Goal: Transaction & Acquisition: Book appointment/travel/reservation

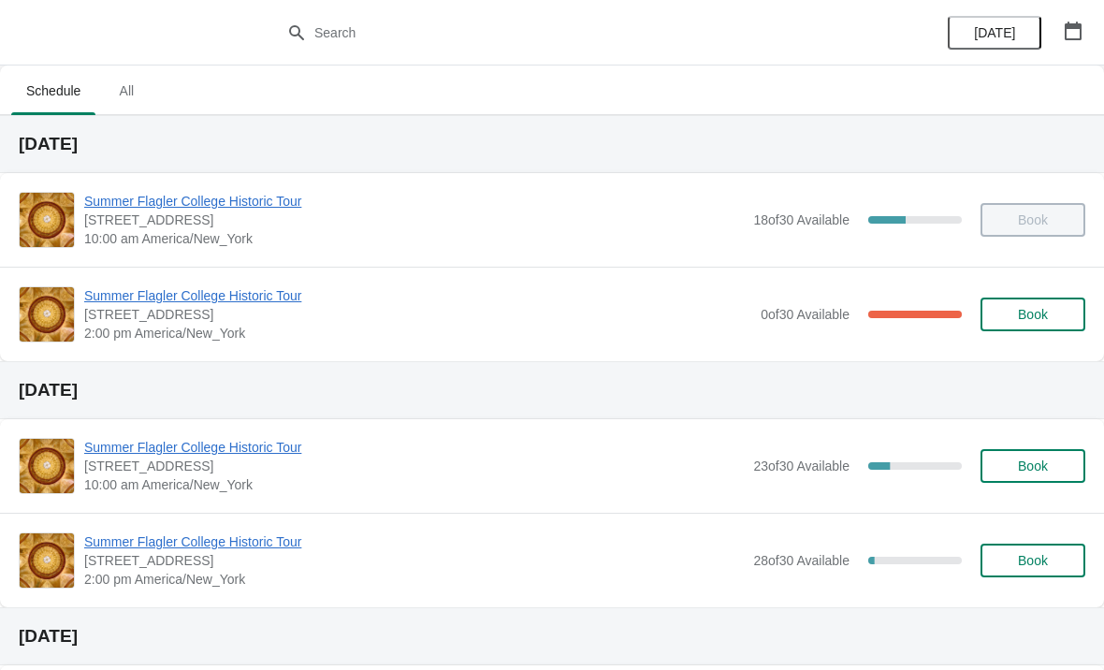
scroll to position [4, 0]
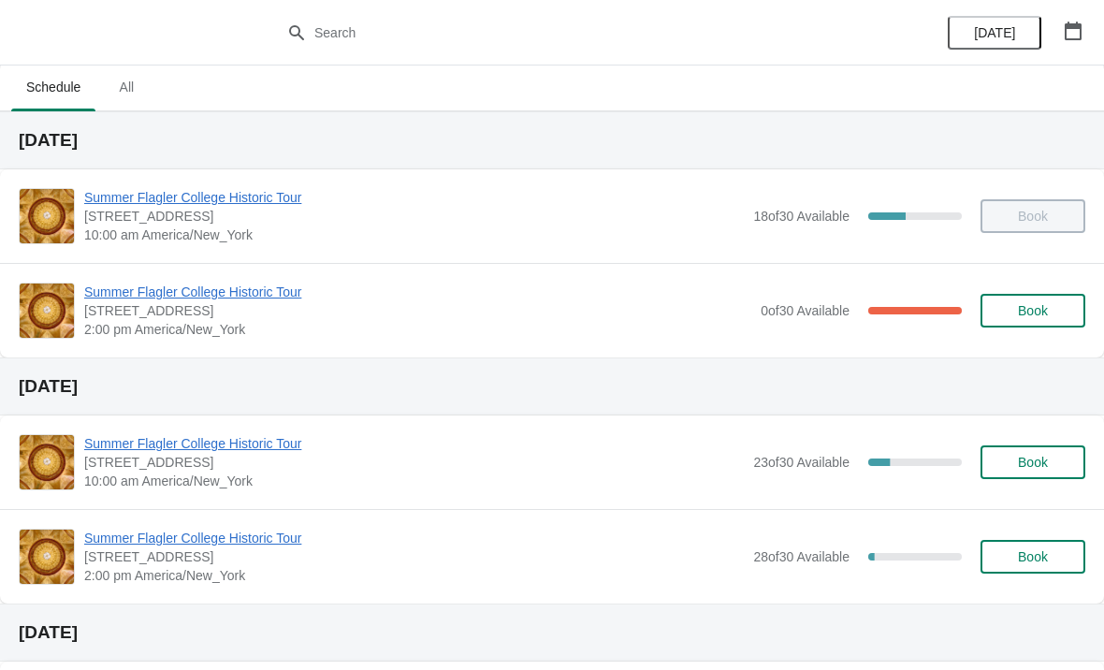
click at [1015, 342] on div "Summer Flagler College Historic Tour [STREET_ADDRESS][PERSON_NAME] 2:00 pm Amer…" at bounding box center [552, 310] width 1104 height 95
click at [1036, 326] on button "Book" at bounding box center [1033, 311] width 105 height 34
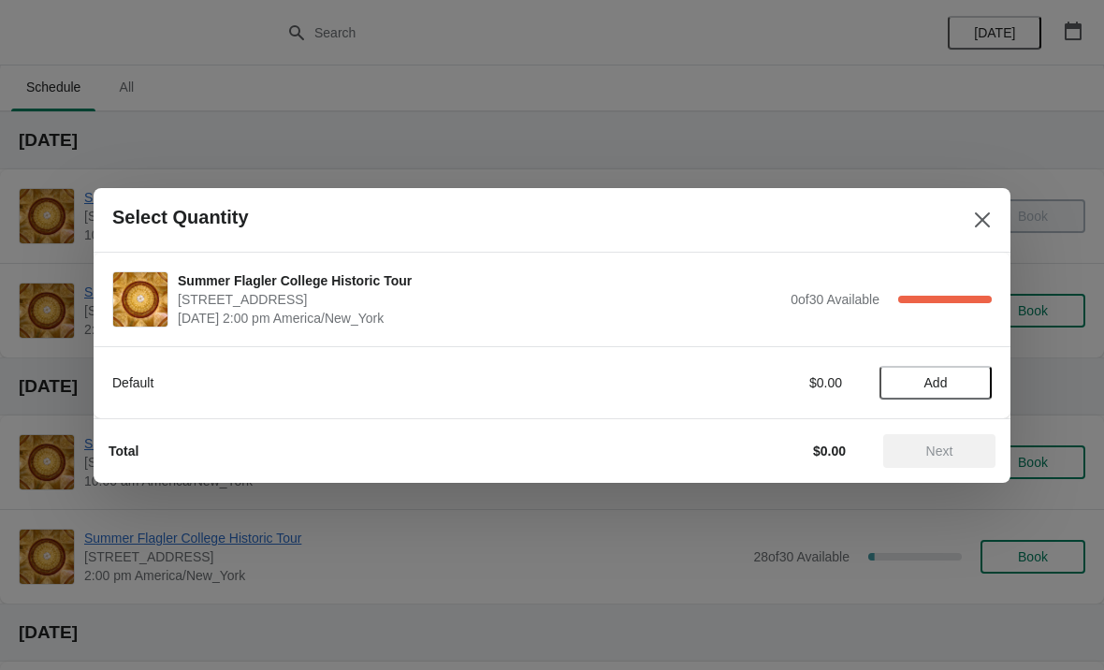
click at [943, 372] on button "Add" at bounding box center [936, 383] width 112 height 34
click at [976, 376] on icon at bounding box center [968, 382] width 20 height 20
click at [949, 462] on button "Next" at bounding box center [939, 451] width 112 height 34
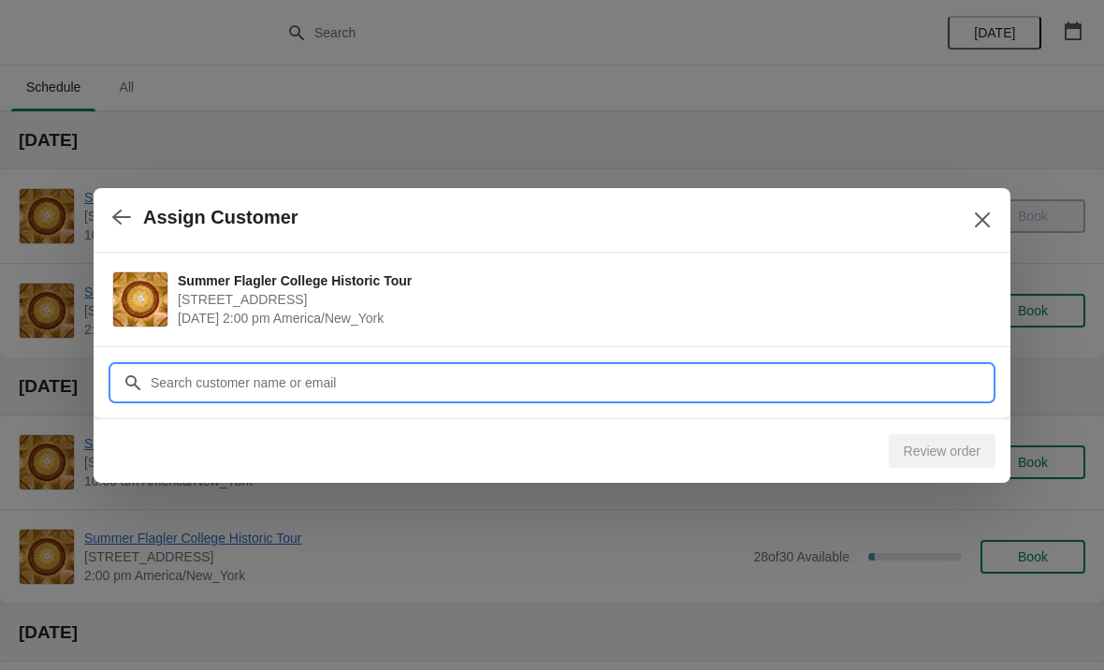
click at [422, 393] on input "Customer" at bounding box center [571, 383] width 842 height 34
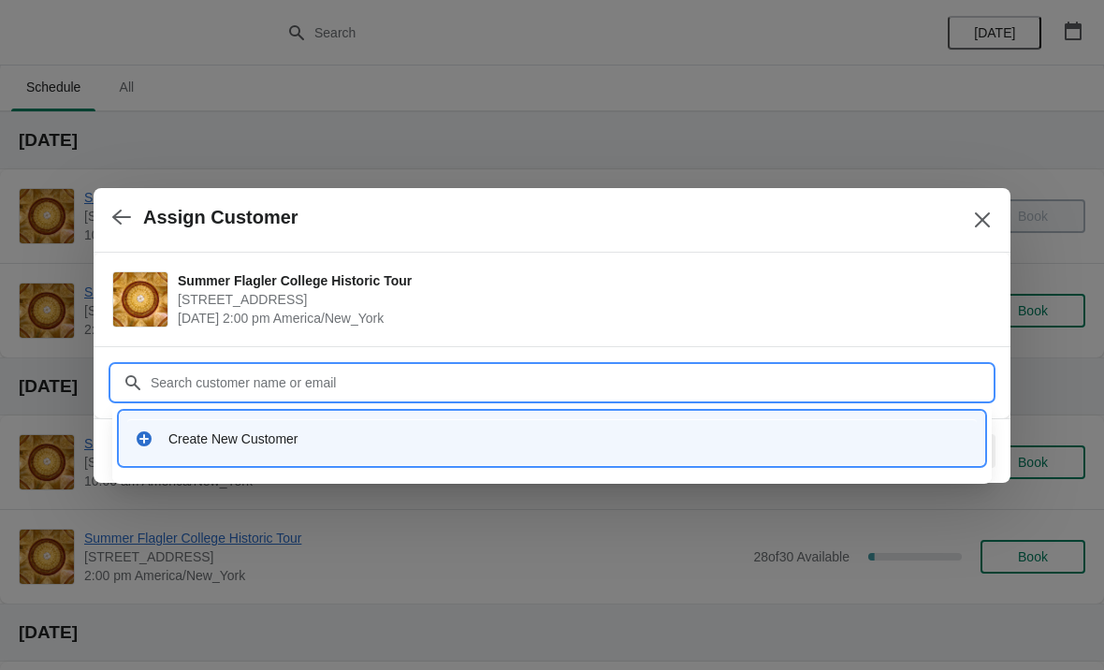
click at [282, 444] on div "Create New Customer" at bounding box center [568, 438] width 801 height 19
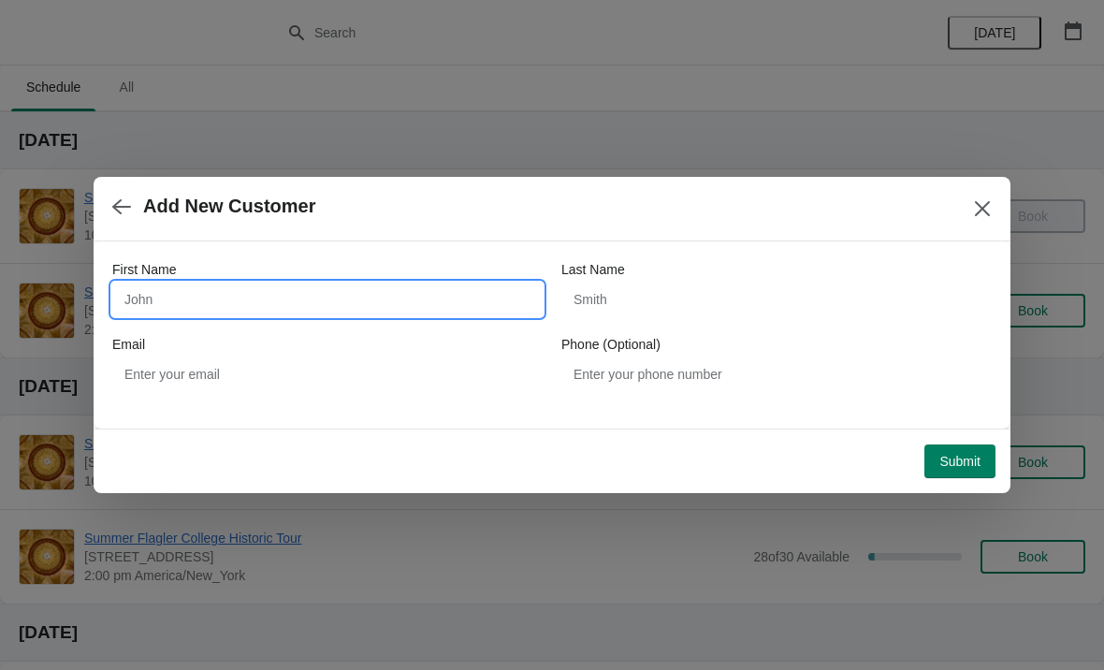
click at [293, 308] on input "First Name" at bounding box center [327, 300] width 430 height 34
type input "JD"
click at [638, 329] on div "First Name JD Last Name Email Phone (Optional)" at bounding box center [552, 325] width 880 height 131
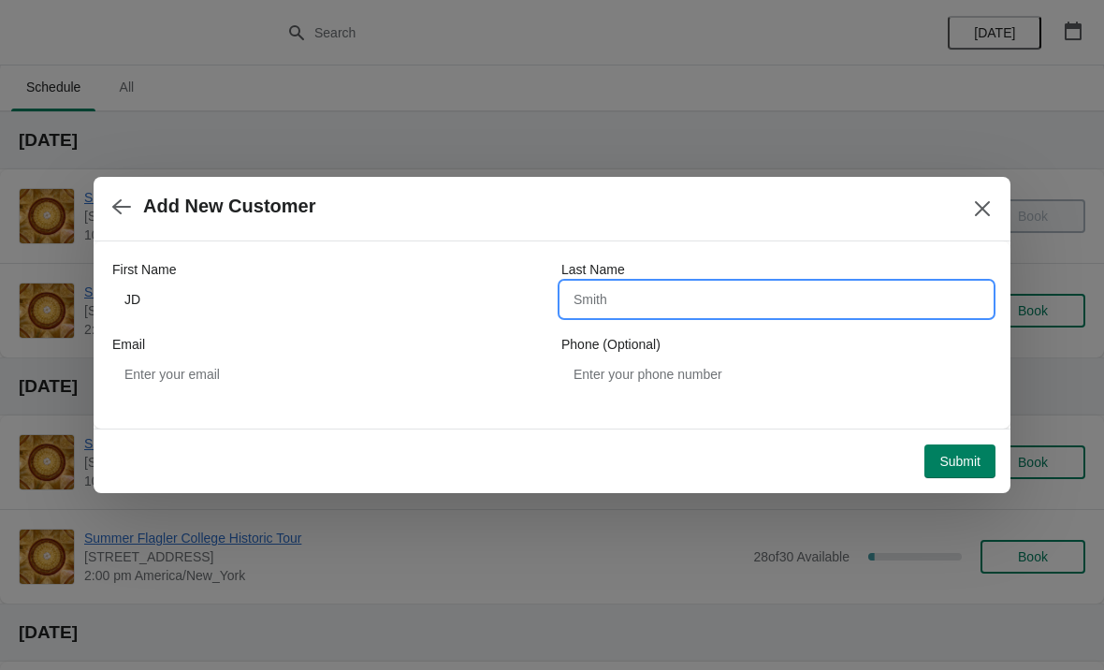
click at [683, 290] on input "Last Name" at bounding box center [776, 300] width 430 height 34
type input "Box"
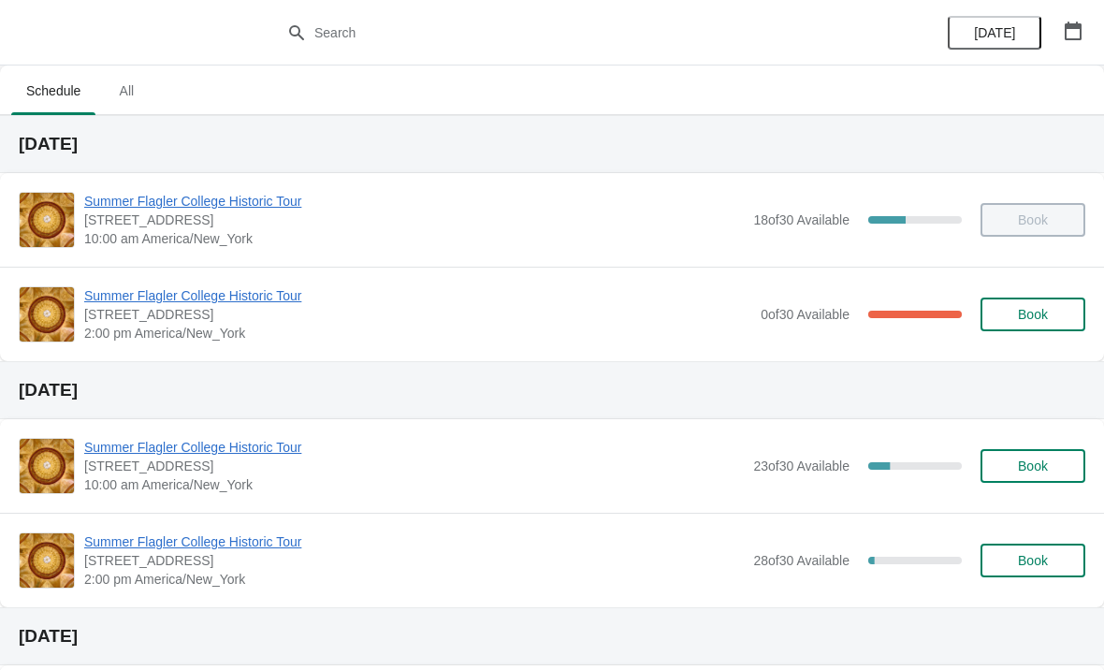
click at [153, 326] on span "2:00 pm America/New_York" at bounding box center [417, 333] width 667 height 19
click at [135, 301] on span "Summer Flagler College Historic Tour" at bounding box center [417, 295] width 667 height 19
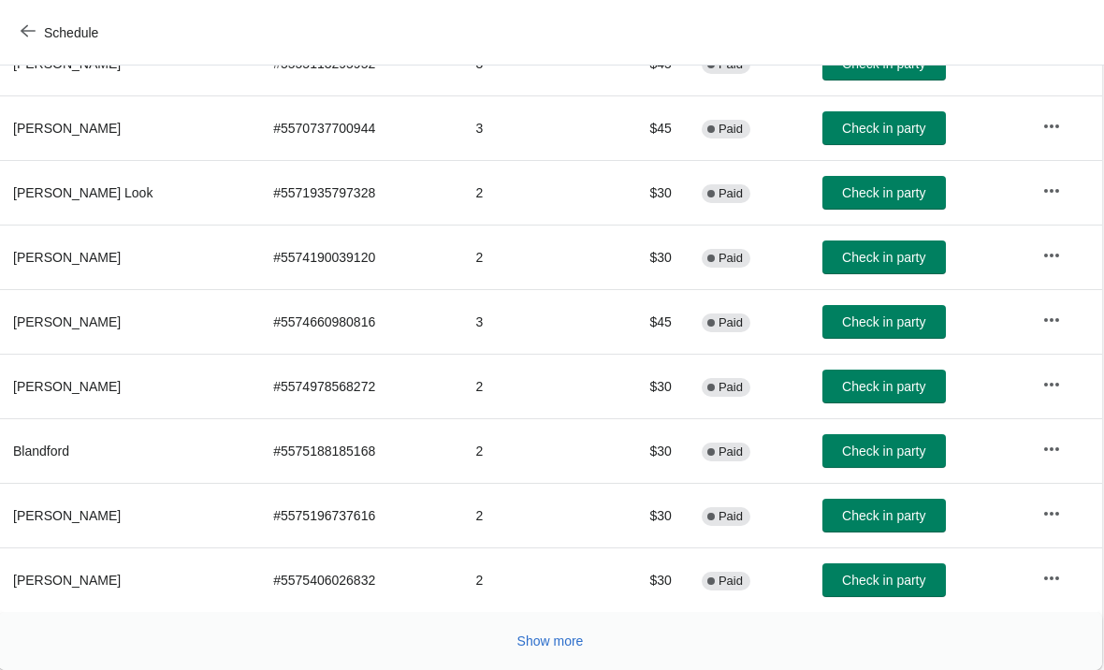
scroll to position [343, 1]
click at [549, 651] on button "Show more" at bounding box center [551, 641] width 81 height 34
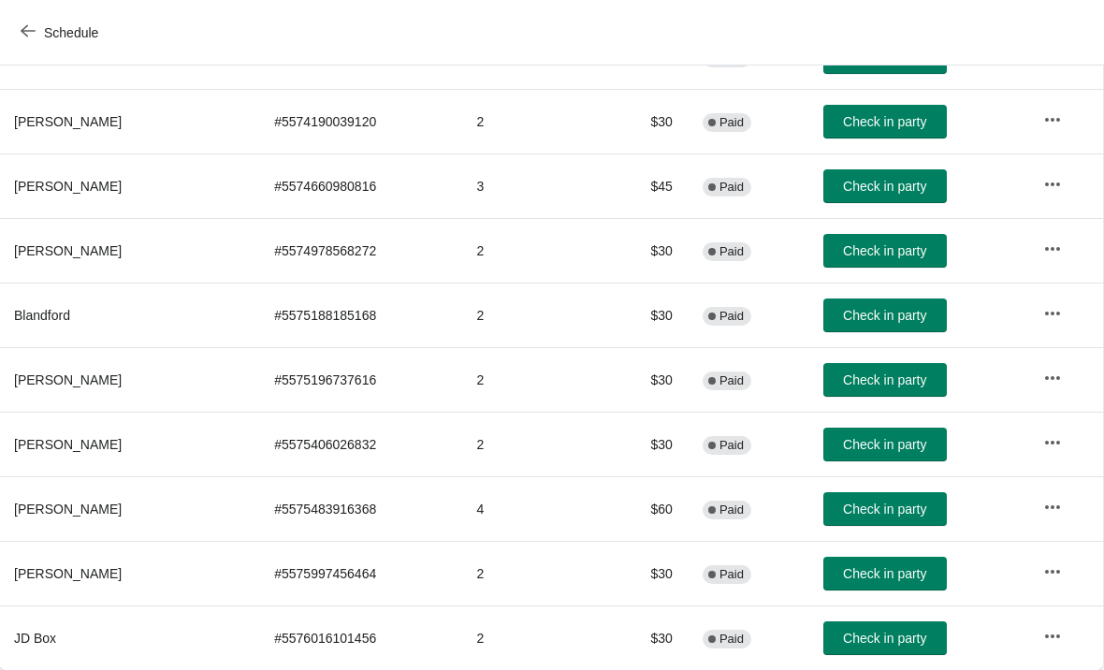
scroll to position [479, 1]
click at [844, 652] on button "Check in party" at bounding box center [885, 638] width 124 height 34
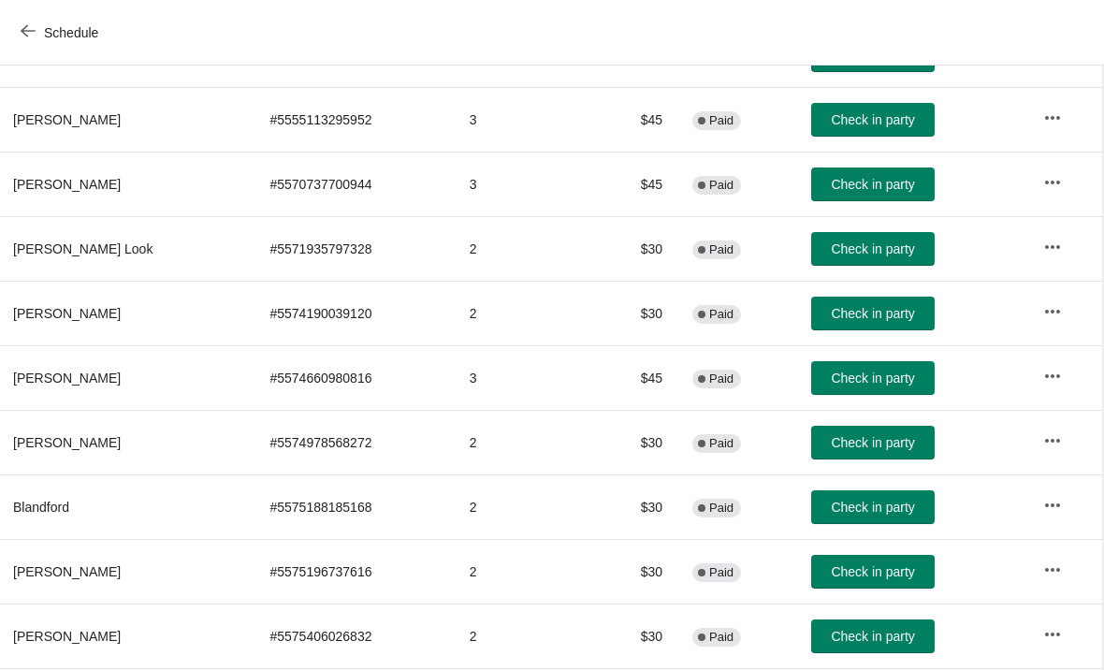
scroll to position [287, 1]
click at [863, 251] on span "Check in party" at bounding box center [873, 248] width 83 height 15
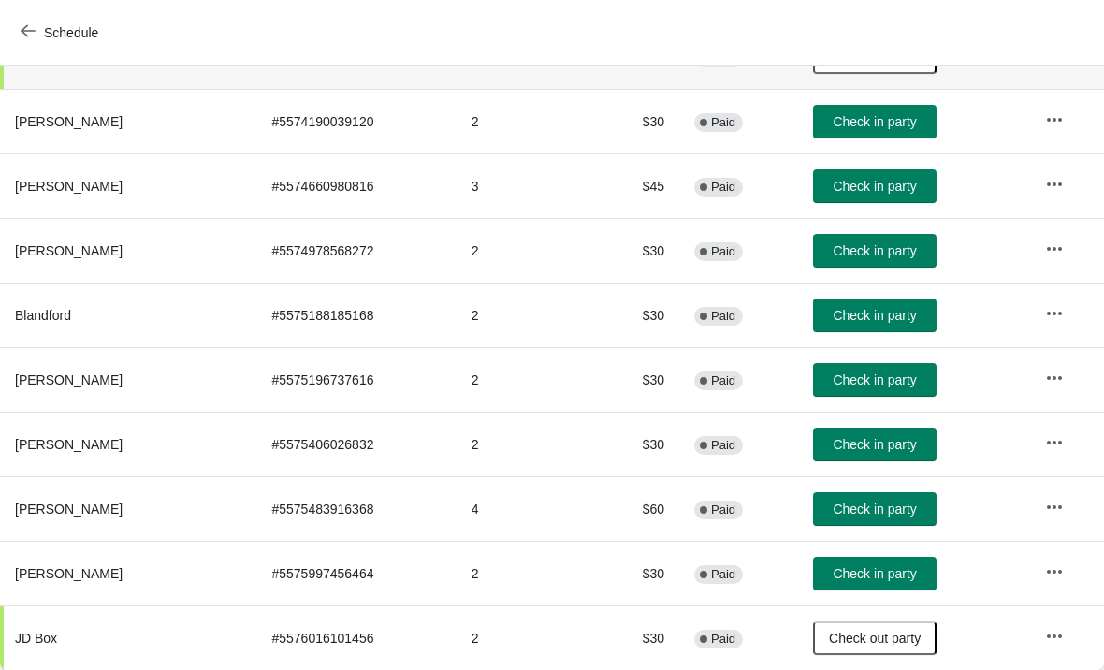
scroll to position [479, 0]
click at [908, 585] on button "Check in party" at bounding box center [875, 574] width 124 height 34
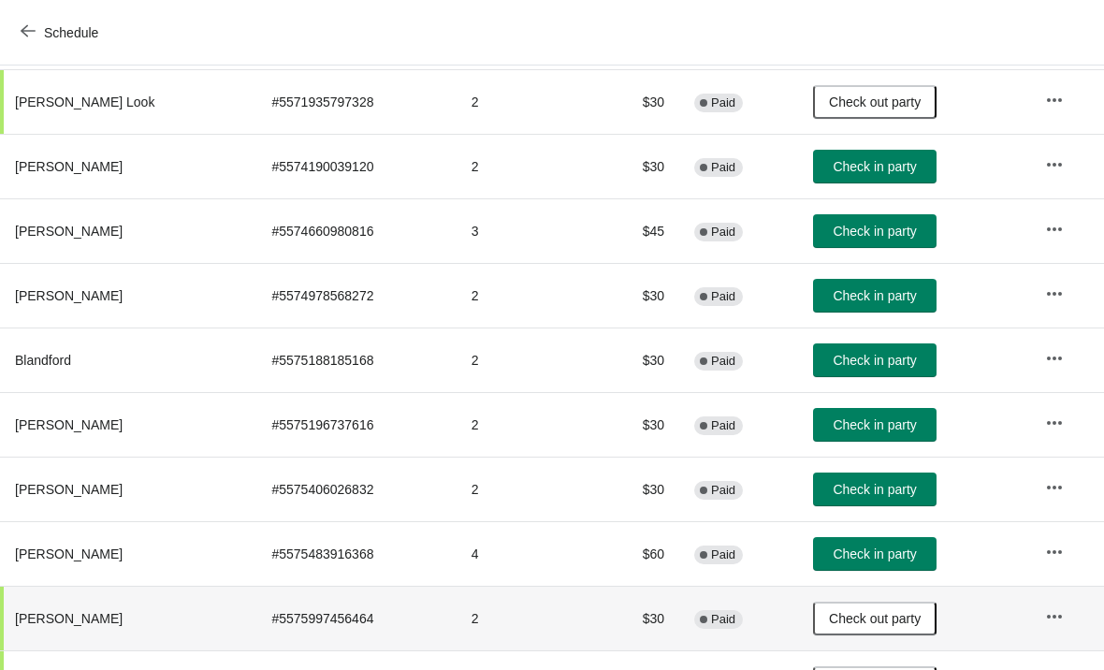
scroll to position [435, 0]
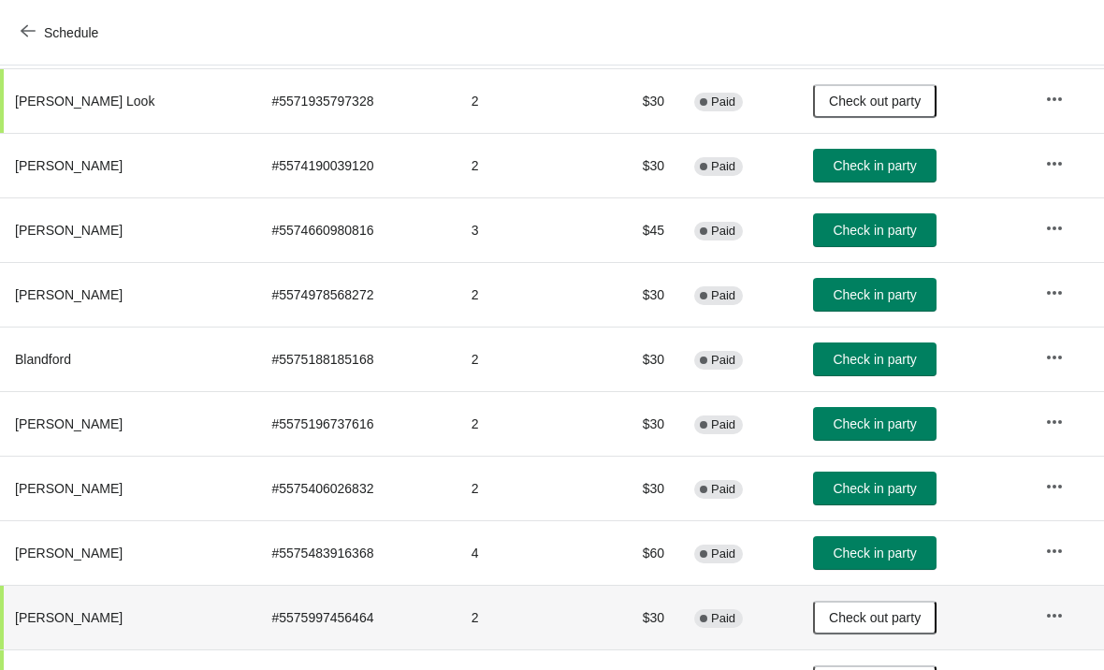
click at [876, 290] on span "Check in party" at bounding box center [874, 294] width 83 height 15
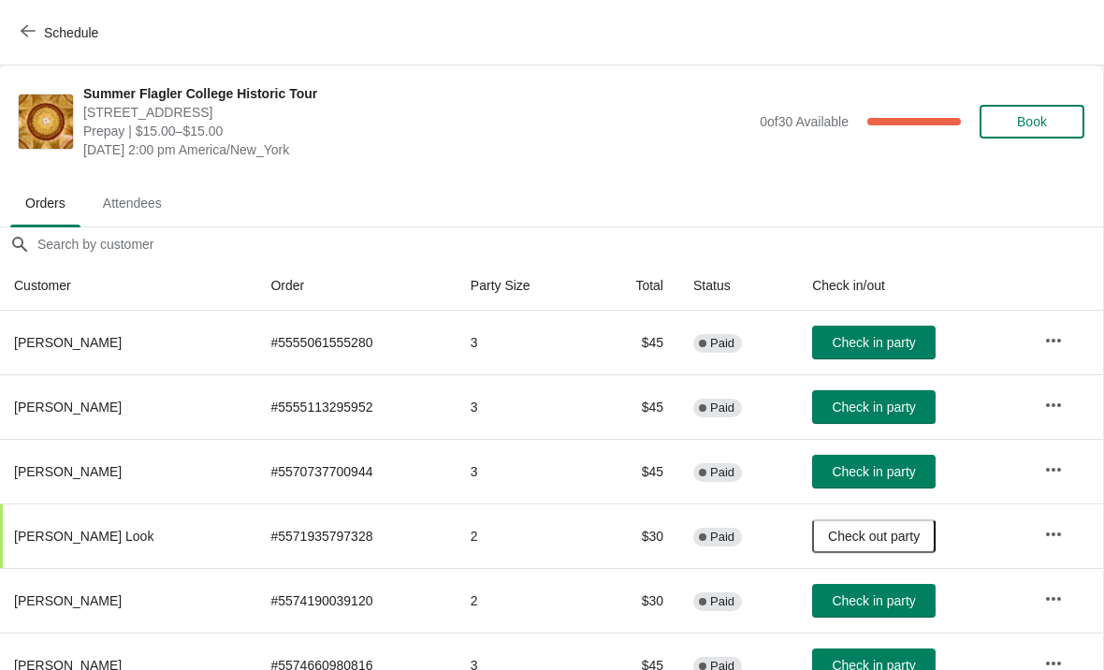
scroll to position [0, 1]
click at [1048, 112] on button "Book" at bounding box center [1032, 122] width 105 height 34
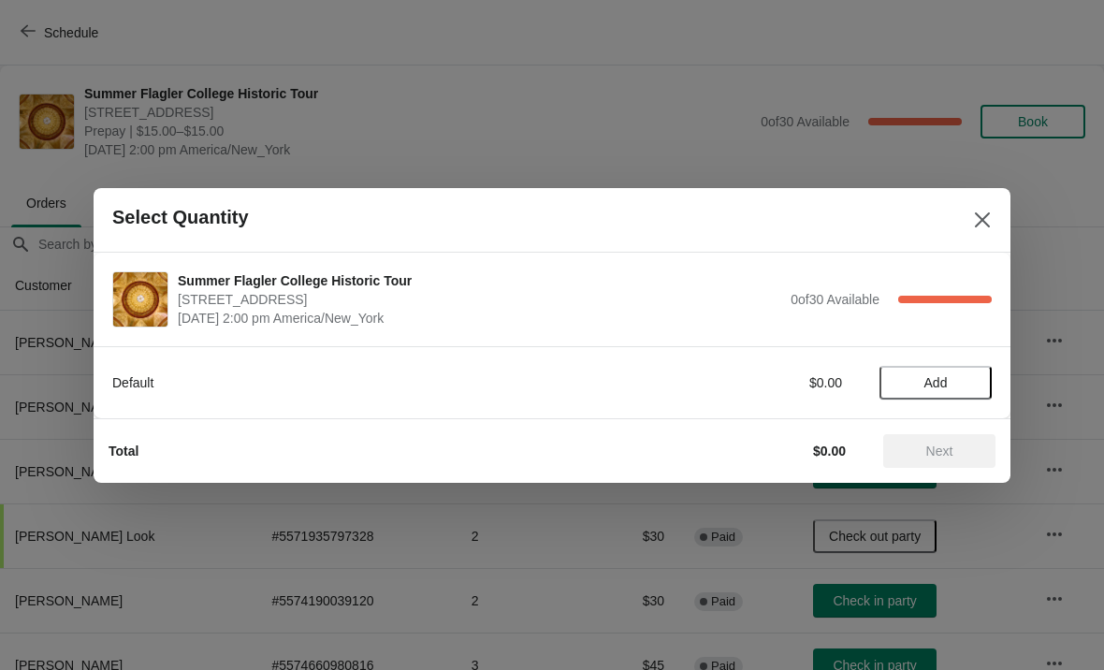
click at [932, 388] on span "Add" at bounding box center [935, 382] width 23 height 15
click at [973, 389] on icon at bounding box center [968, 382] width 20 height 20
click at [952, 444] on span "Next" at bounding box center [939, 451] width 27 height 15
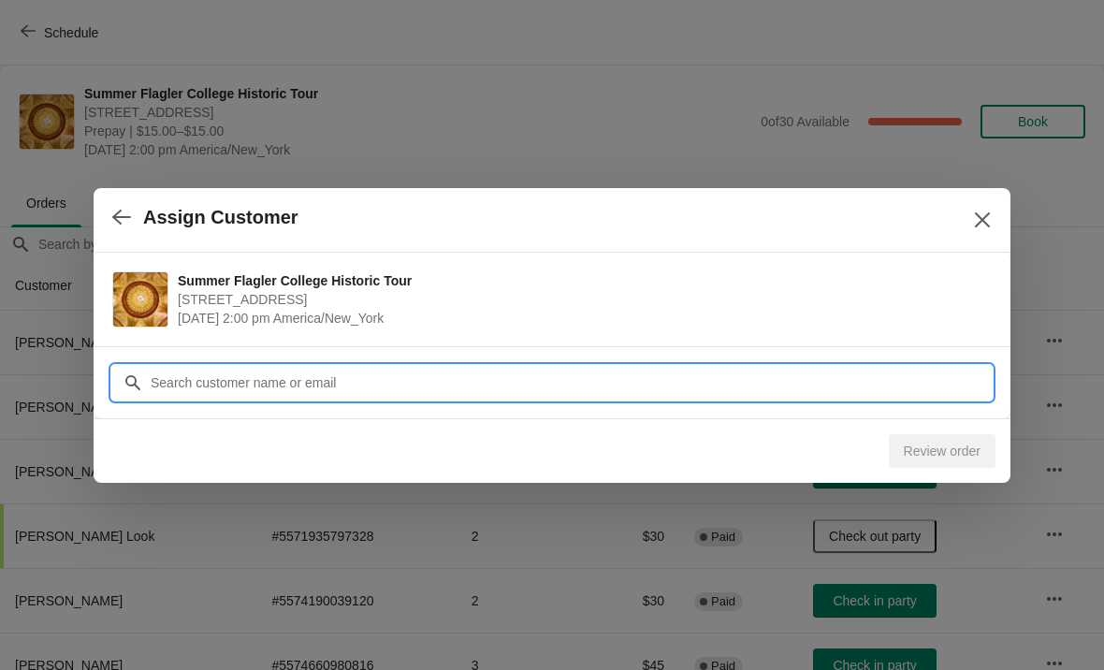
click at [614, 391] on input "Customer" at bounding box center [571, 383] width 842 height 34
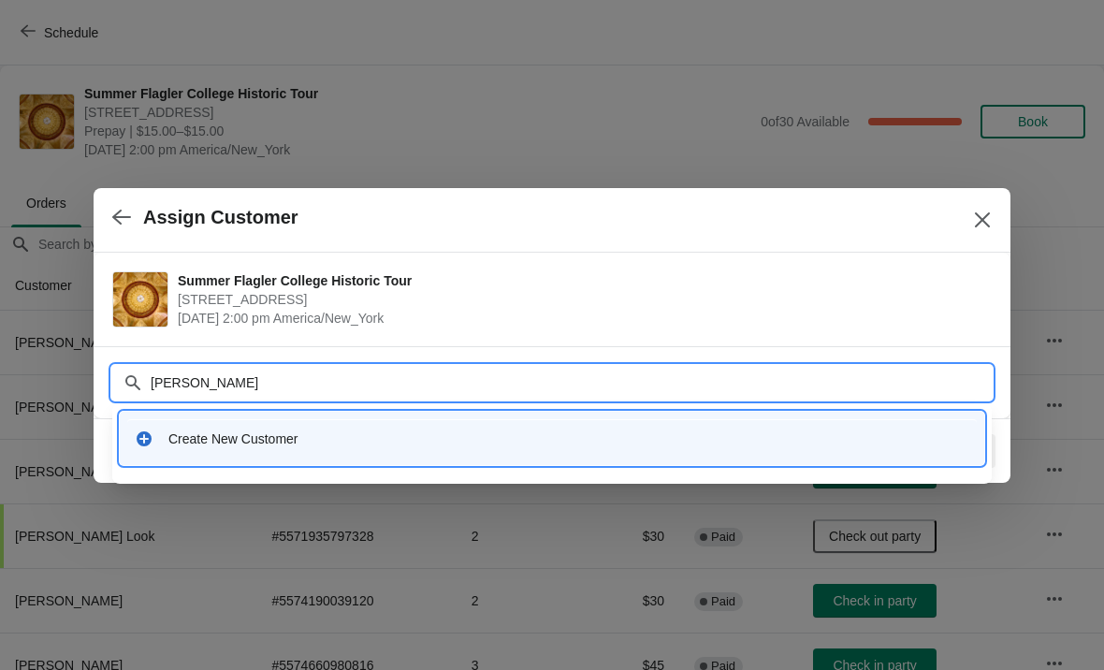
type input "Brandie Friedlander"
click at [197, 427] on div "Create New Customer" at bounding box center [552, 438] width 850 height 38
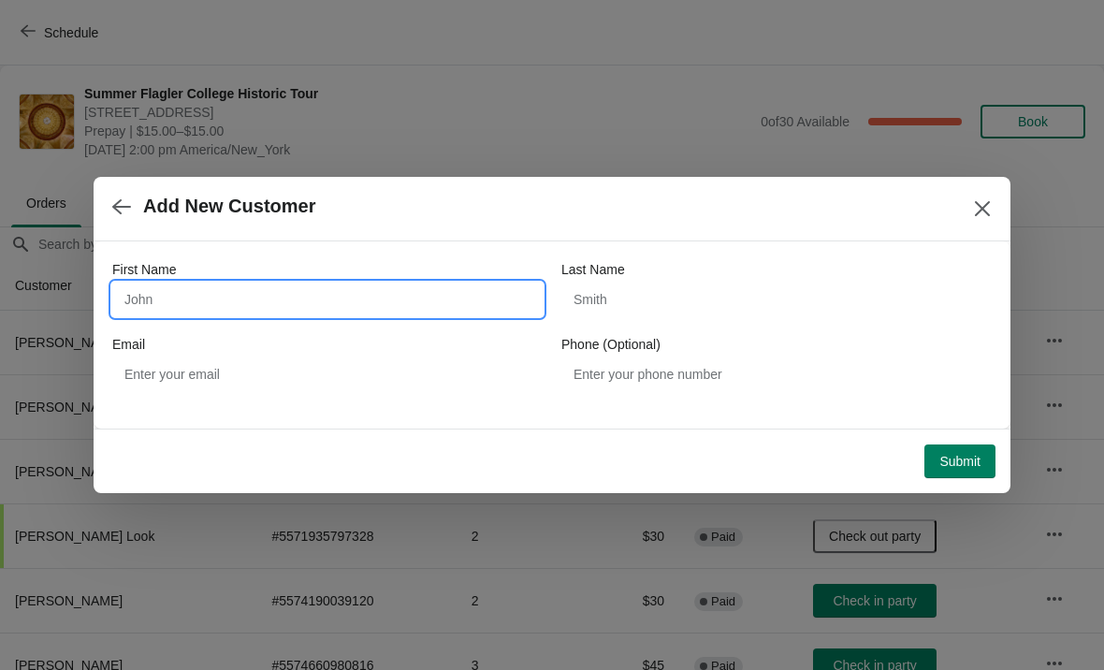
click at [194, 294] on input "First Name" at bounding box center [327, 300] width 430 height 34
type input "Brandie"
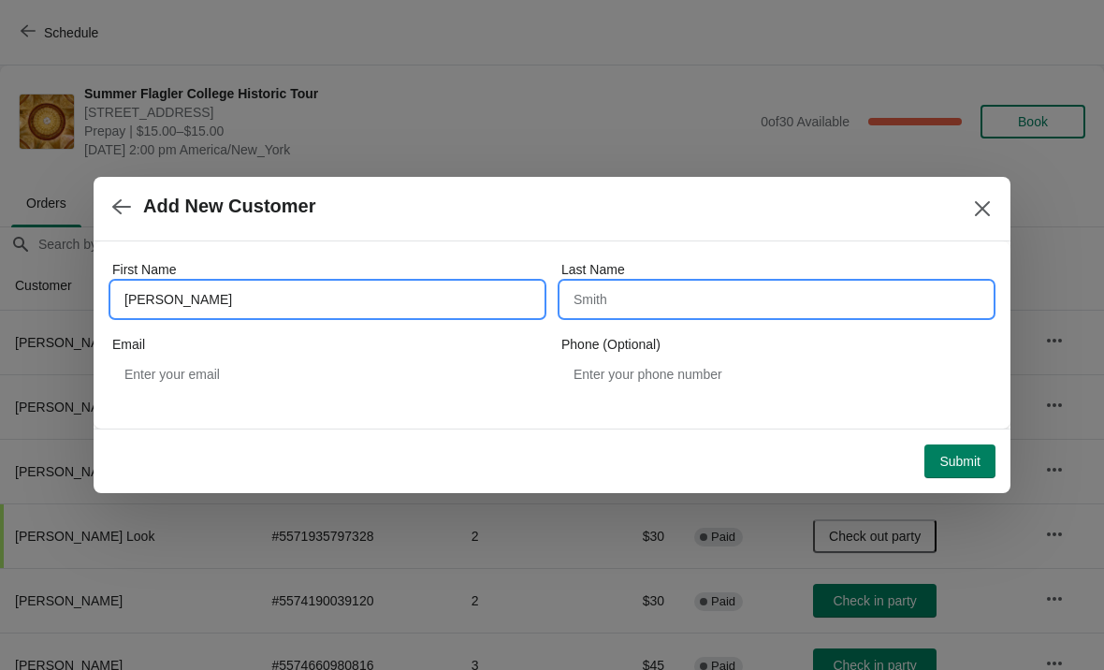
click at [734, 296] on input "Last Name" at bounding box center [776, 300] width 430 height 34
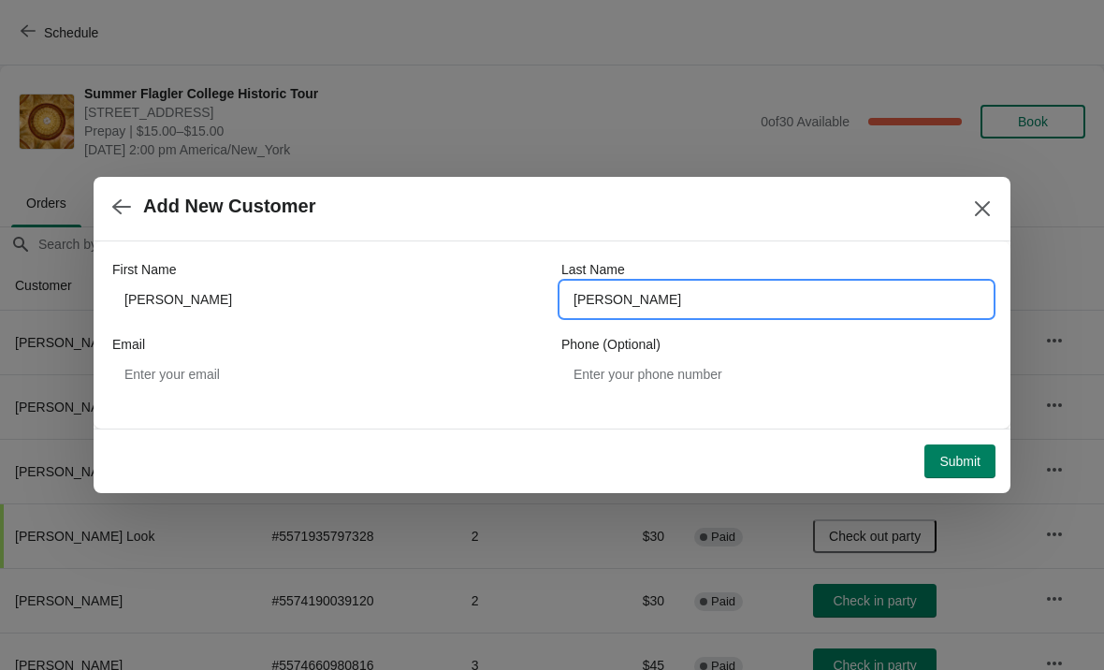
type input "Friedlander"
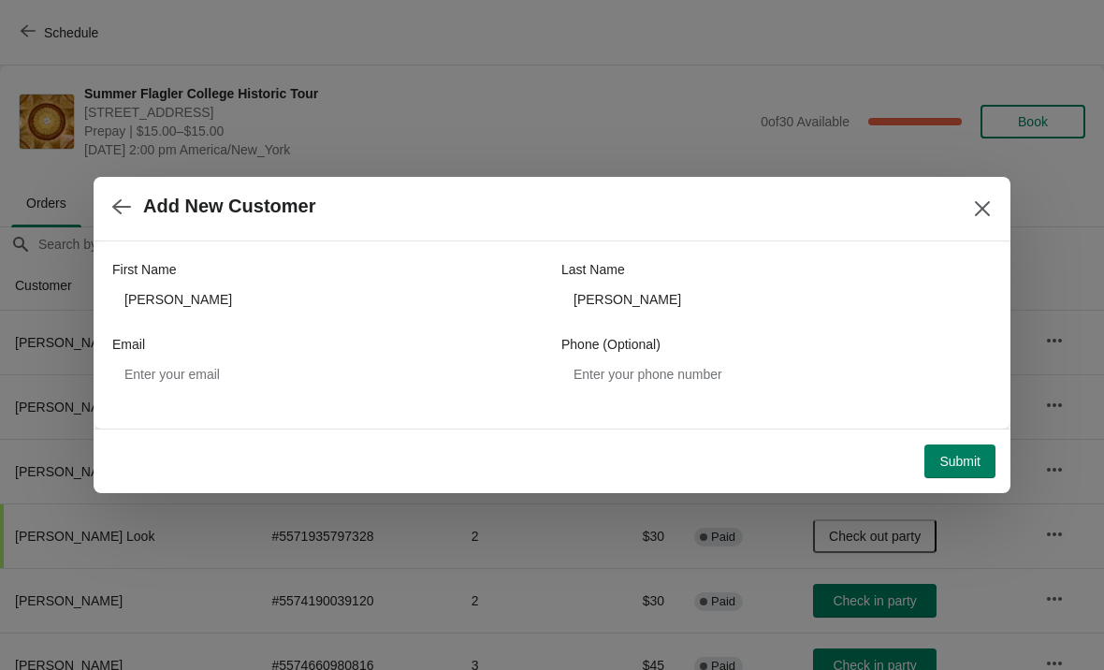
click at [970, 459] on span "Submit" at bounding box center [959, 461] width 41 height 15
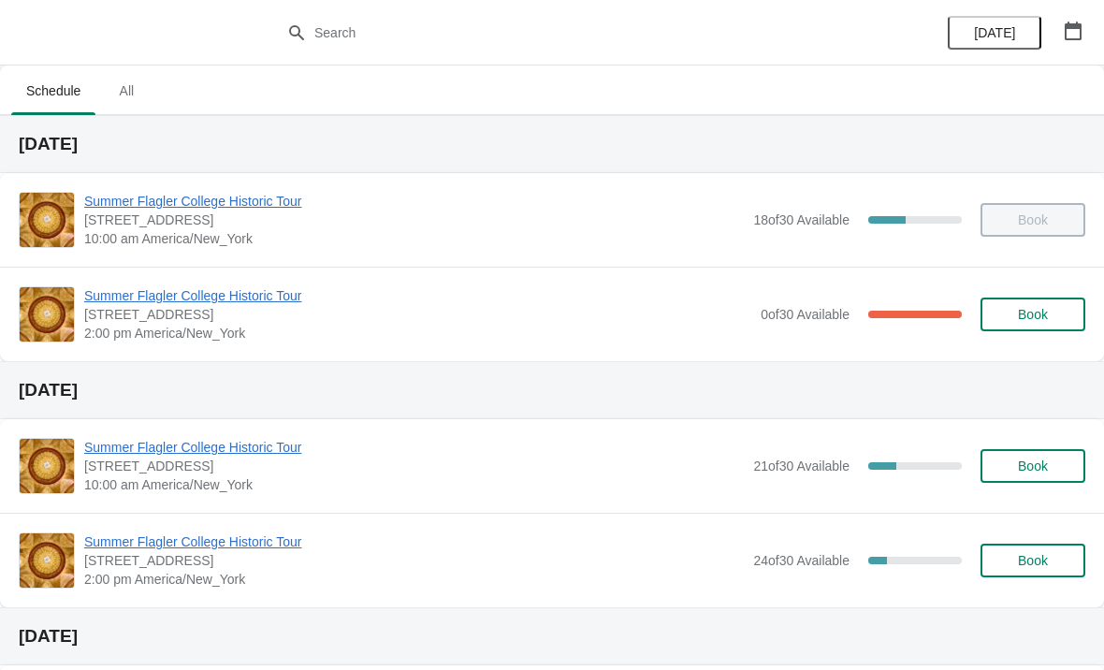
click at [142, 300] on span "Summer Flagler College Historic Tour" at bounding box center [417, 295] width 667 height 19
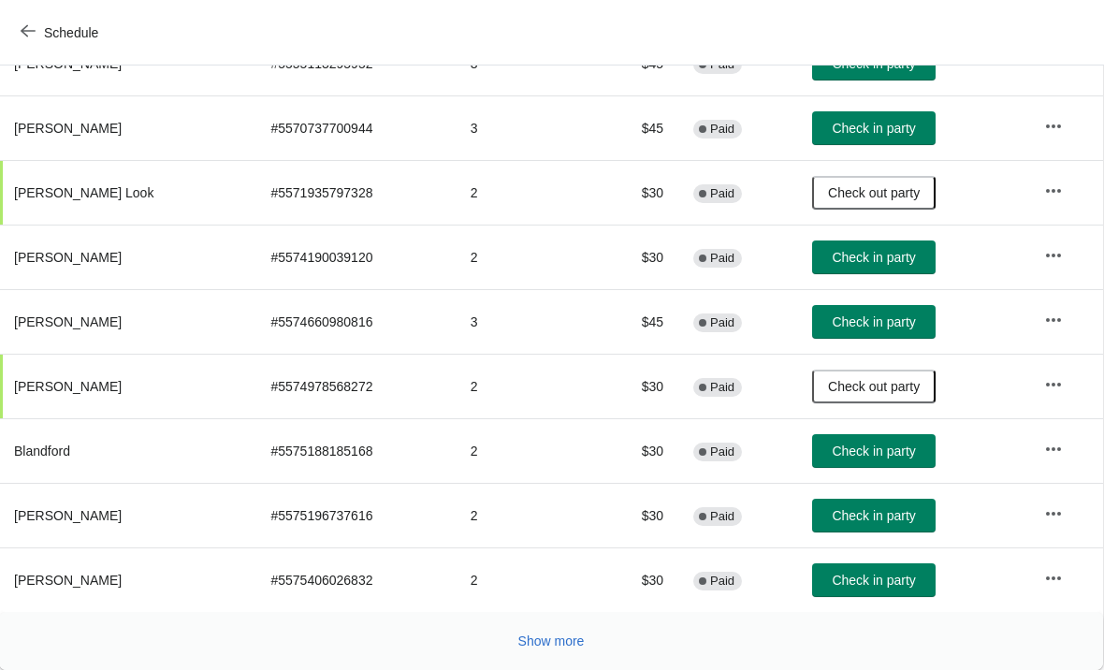
scroll to position [343, 1]
click at [559, 639] on span "Show more" at bounding box center [551, 640] width 66 height 15
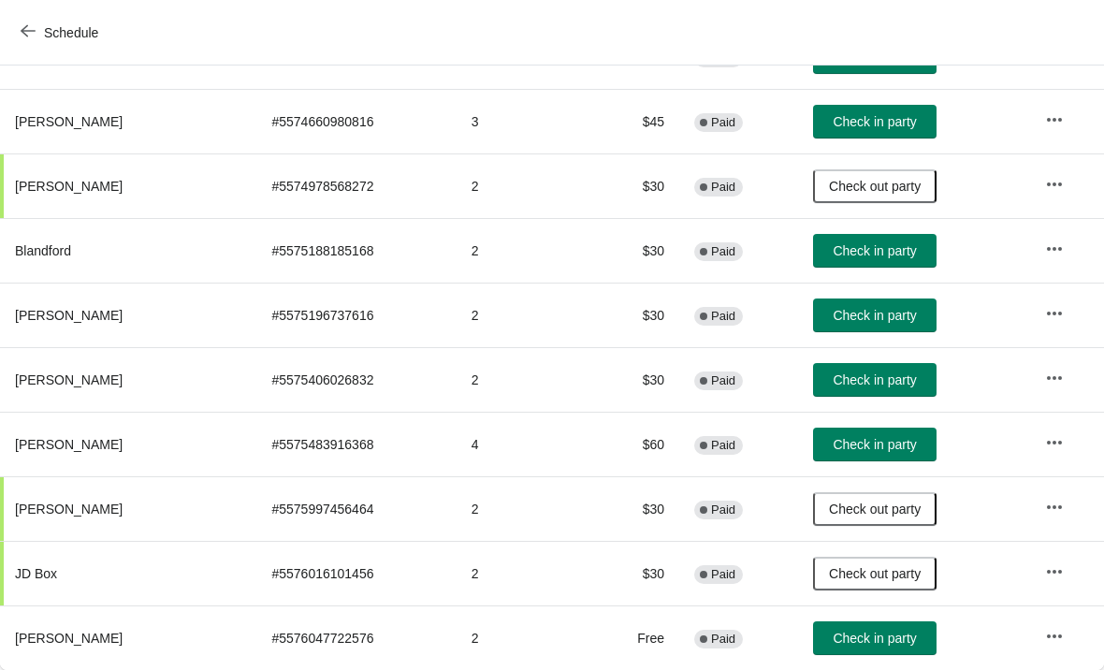
scroll to position [544, 0]
click at [891, 629] on button "Check in party" at bounding box center [875, 638] width 124 height 34
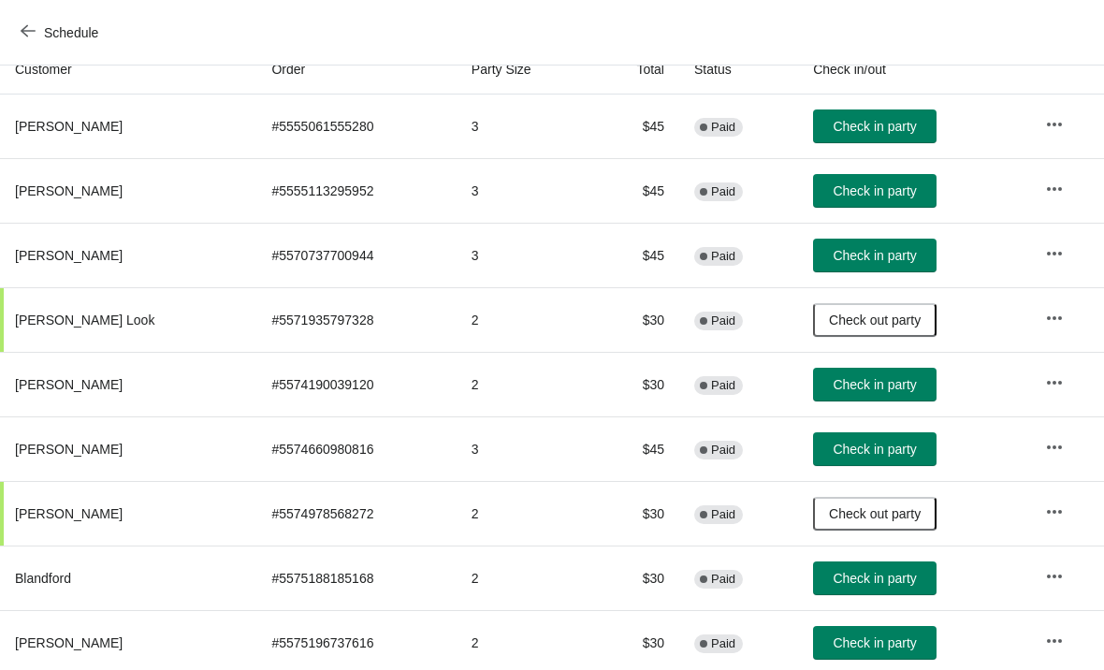
scroll to position [212, 0]
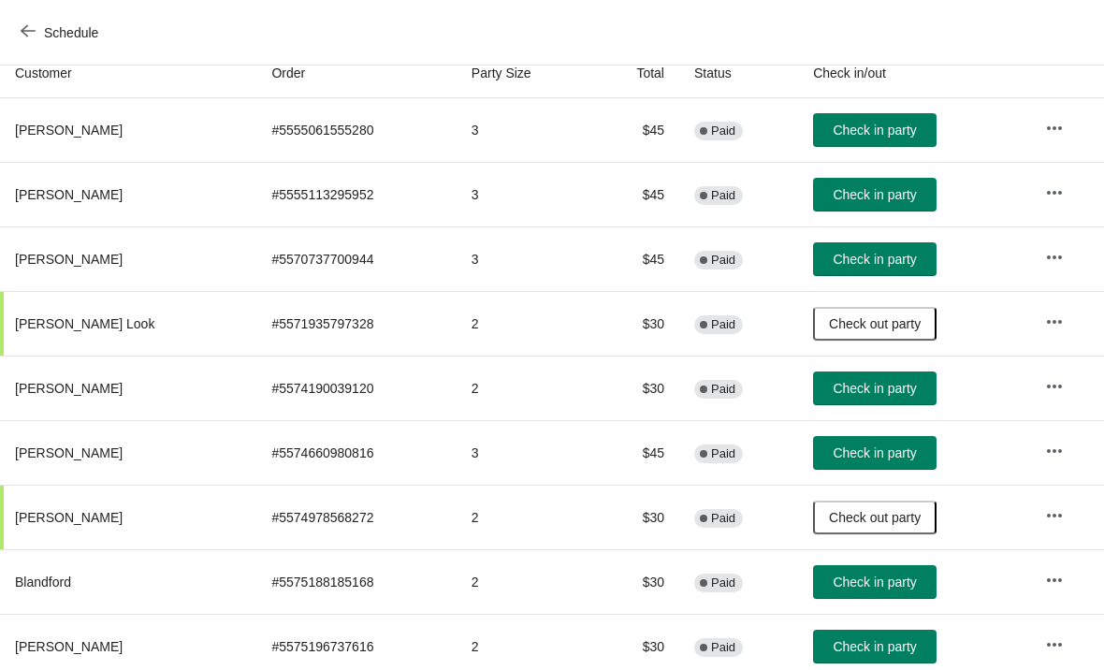
click at [882, 198] on span "Check in party" at bounding box center [874, 194] width 83 height 15
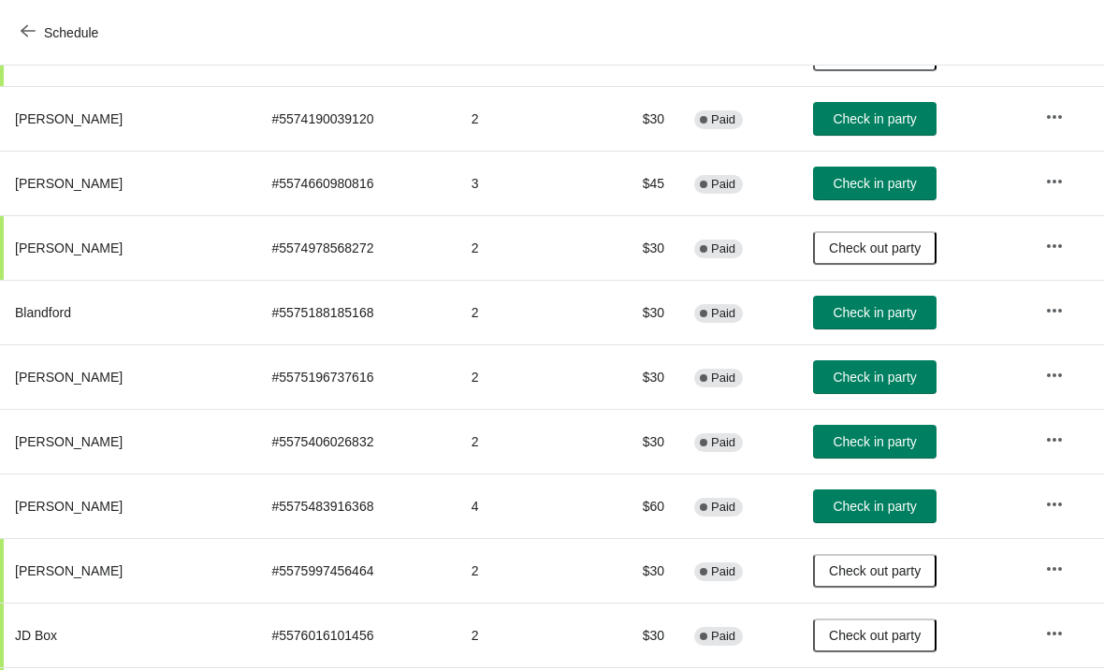
scroll to position [481, 0]
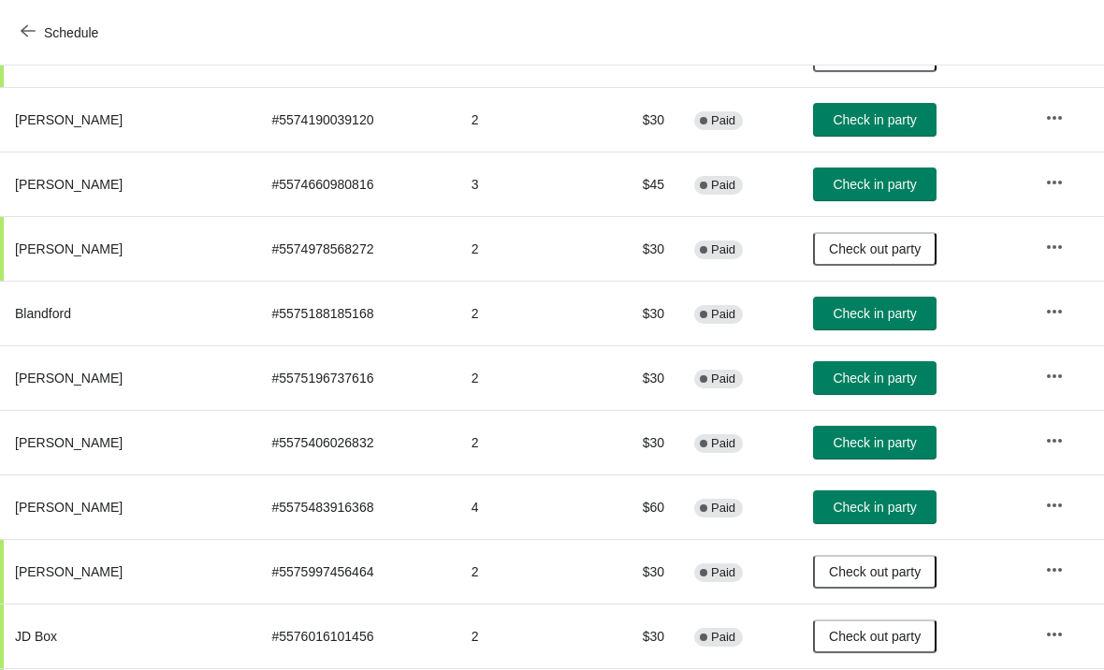
click at [889, 372] on span "Check in party" at bounding box center [874, 378] width 83 height 15
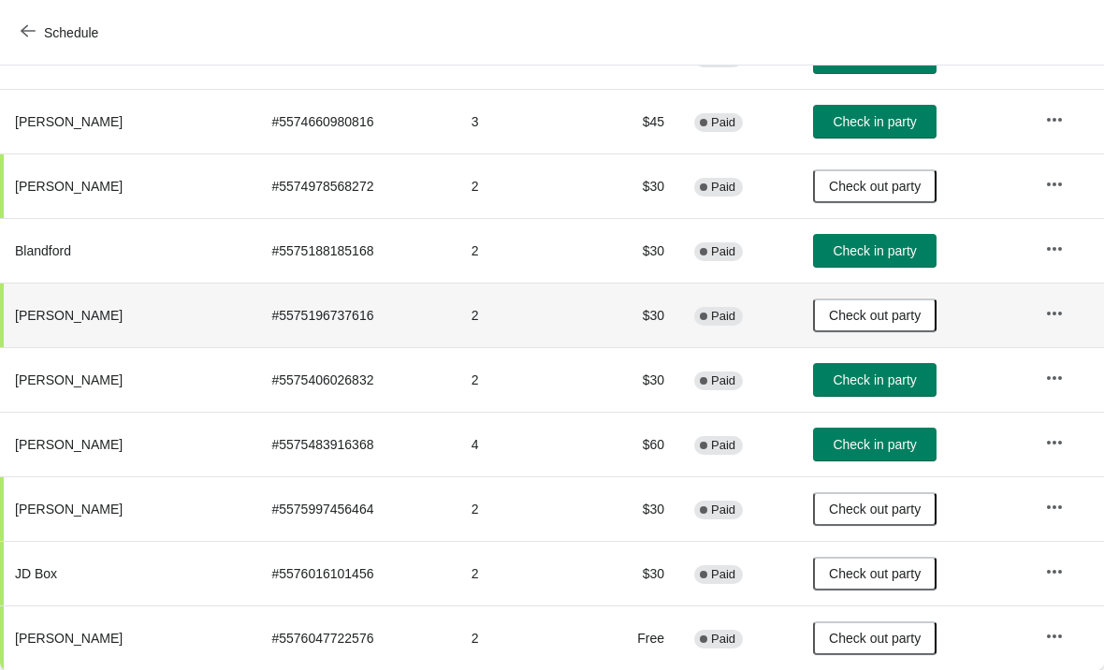
scroll to position [544, 0]
click at [895, 453] on button "Check in party" at bounding box center [875, 445] width 124 height 34
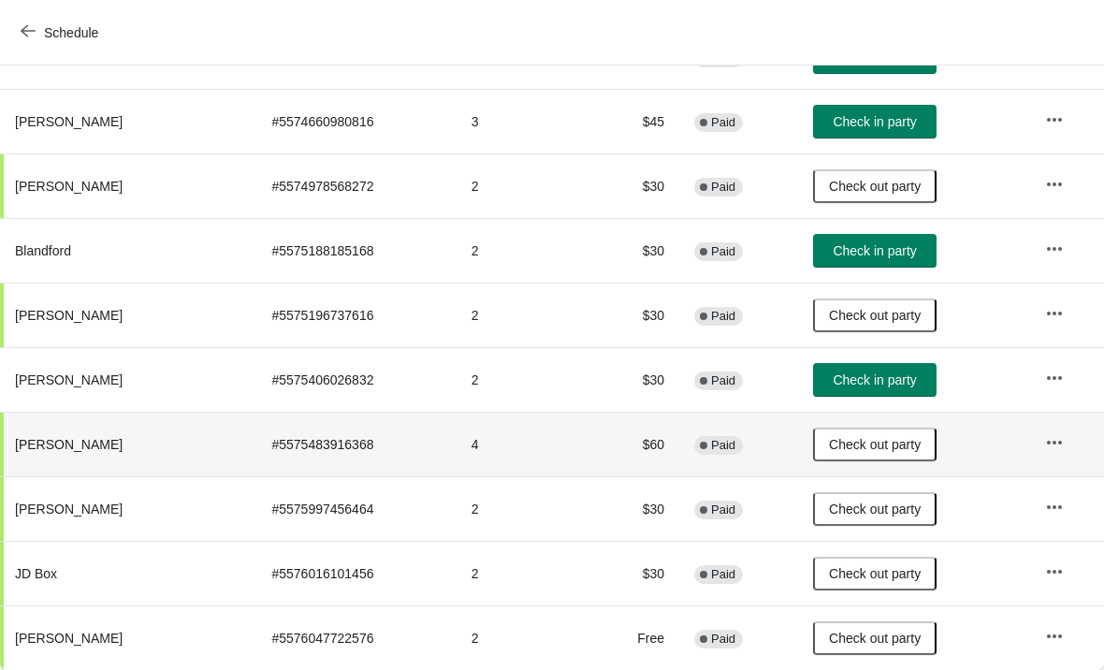
click at [889, 387] on span "Check in party" at bounding box center [874, 379] width 83 height 15
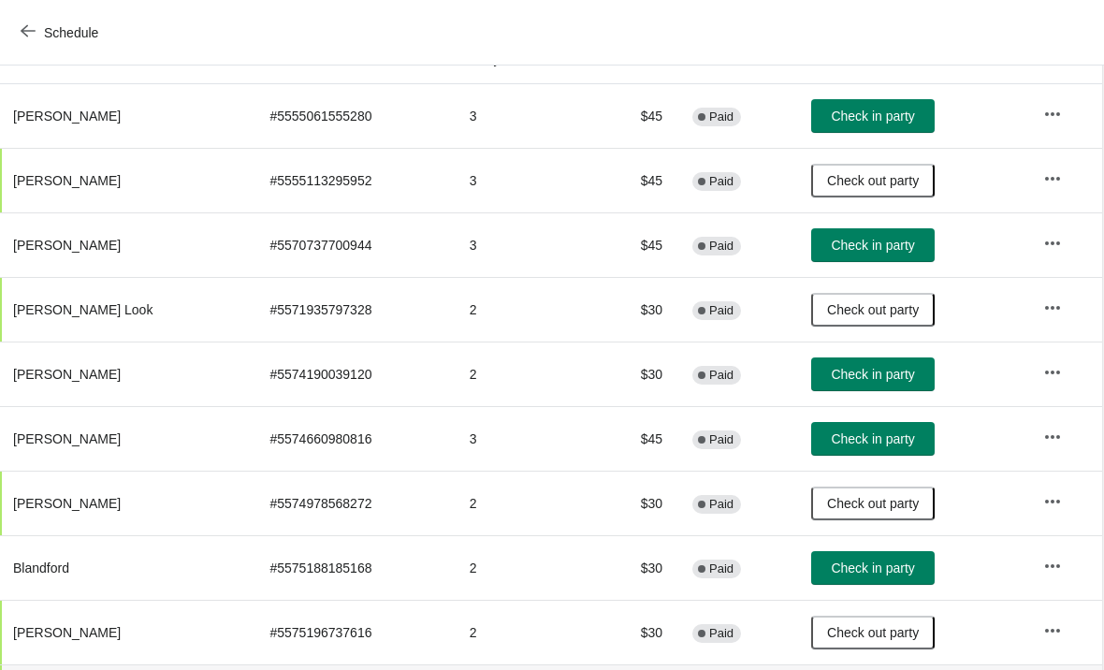
scroll to position [226, 1]
click at [886, 257] on button "Check in party" at bounding box center [874, 245] width 124 height 34
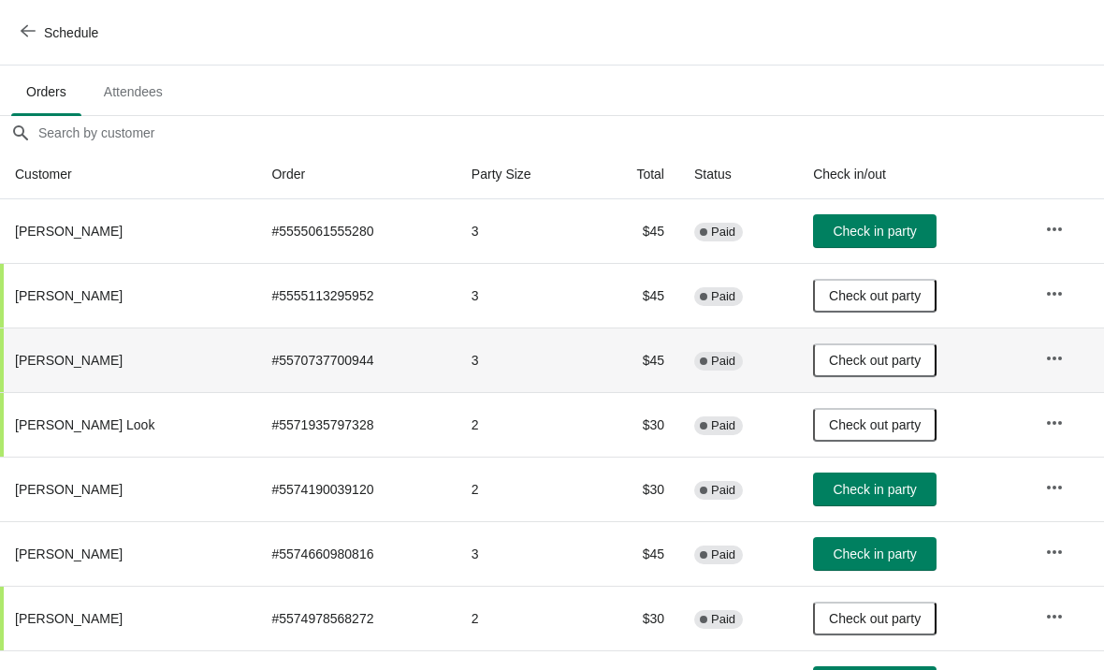
scroll to position [110, 0]
click at [866, 245] on button "Check in party" at bounding box center [875, 232] width 124 height 34
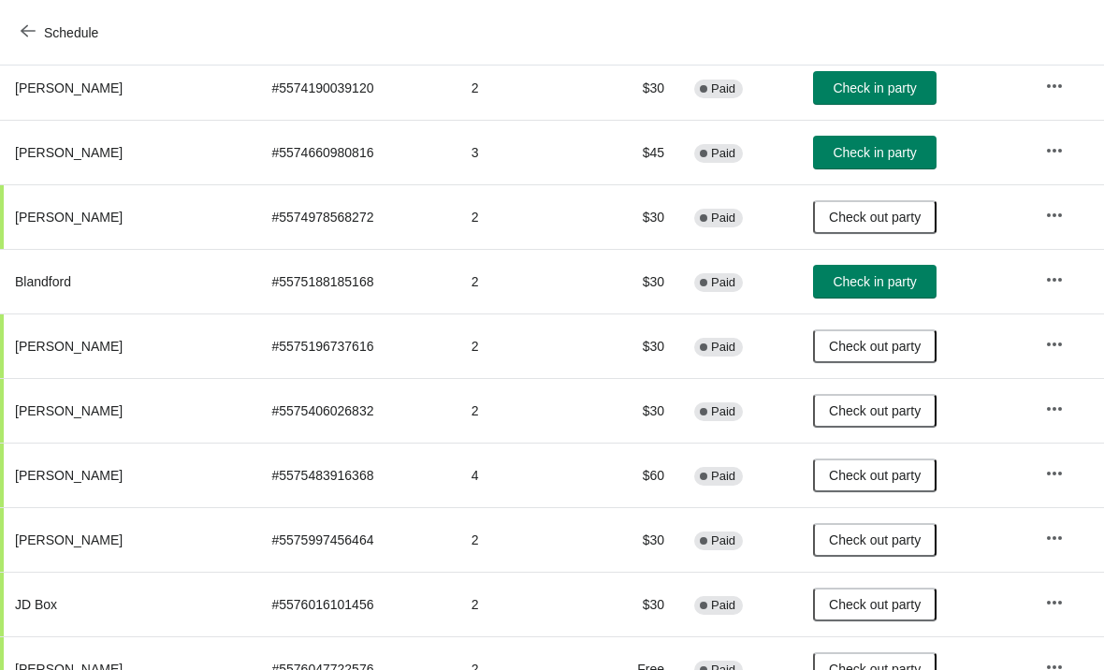
scroll to position [513, 0]
click at [875, 290] on button "Check in party" at bounding box center [875, 282] width 124 height 34
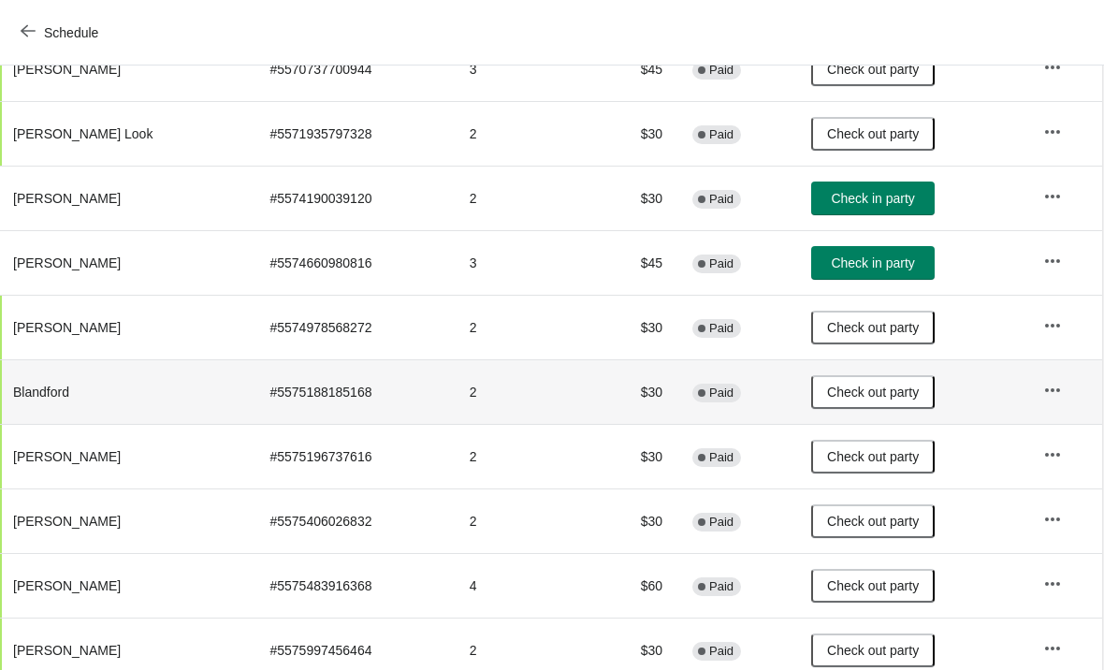
scroll to position [402, 1]
click at [876, 210] on button "Check in party" at bounding box center [874, 199] width 124 height 34
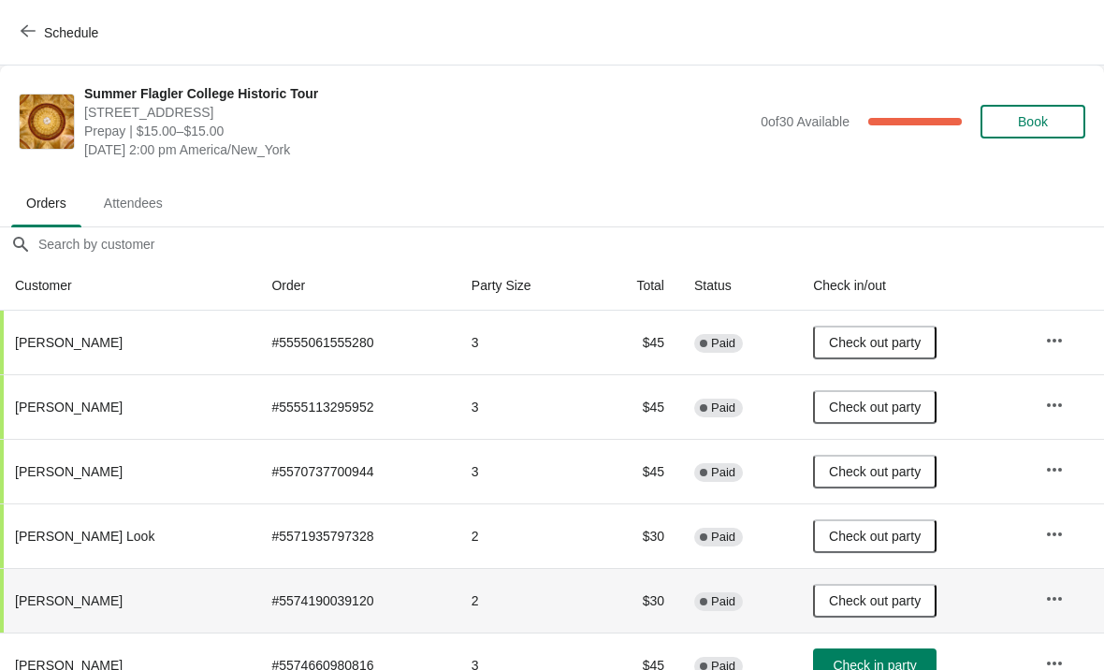
scroll to position [0, 0]
click at [22, 32] on icon "button" at bounding box center [28, 31] width 15 height 12
